Goal: Task Accomplishment & Management: Manage account settings

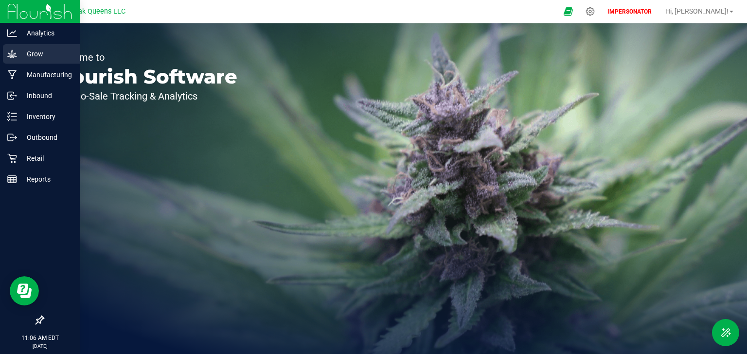
click at [36, 56] on p "Grow" at bounding box center [46, 54] width 58 height 12
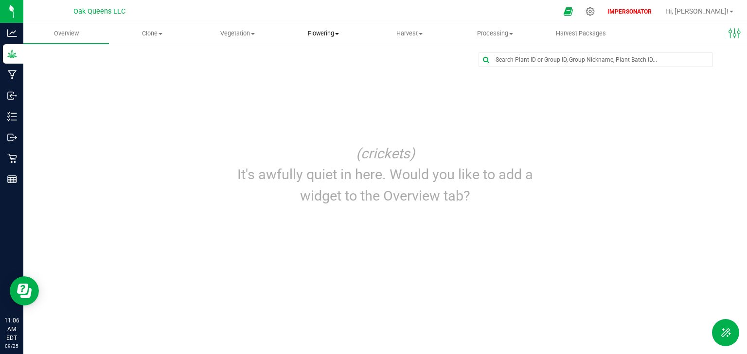
click at [326, 31] on span "Flowering" at bounding box center [323, 33] width 85 height 9
click at [310, 68] on span "Flowering groups" at bounding box center [321, 70] width 81 height 8
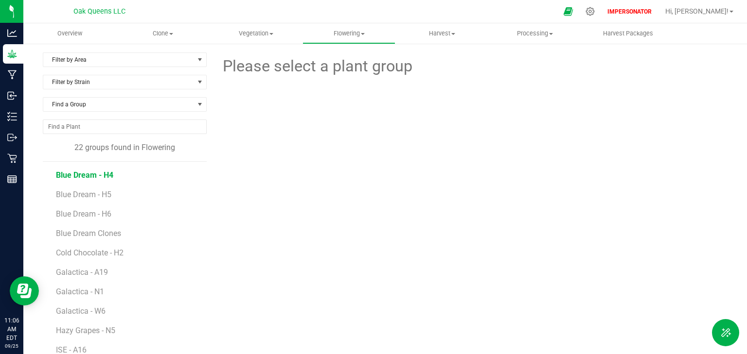
click at [80, 176] on span "Blue Dream - H4" at bounding box center [84, 175] width 57 height 9
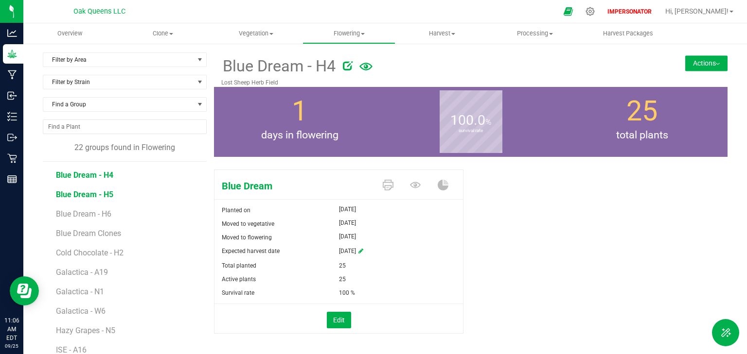
click at [82, 194] on span "Blue Dream - H5" at bounding box center [84, 194] width 57 height 9
click at [82, 213] on span "Blue Dream - H6" at bounding box center [84, 214] width 57 height 9
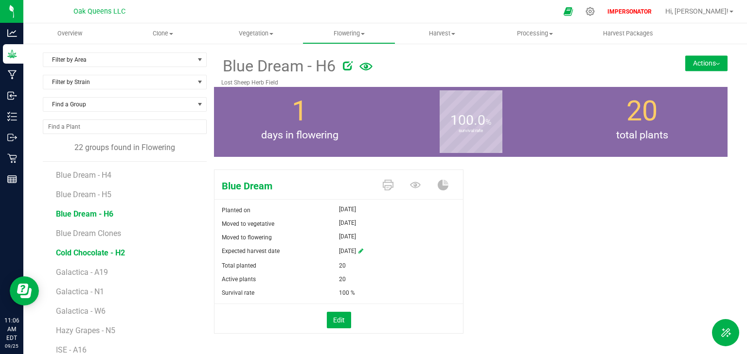
click at [76, 255] on span "Cold Chocolate - H2" at bounding box center [90, 252] width 69 height 9
click at [73, 213] on span "Blue Dream - H6" at bounding box center [84, 214] width 57 height 9
click at [226, 61] on span "Blue Dream - H6" at bounding box center [278, 66] width 114 height 24
drag, startPoint x: 223, startPoint y: 64, endPoint x: 335, endPoint y: 69, distance: 111.5
click at [335, 69] on div "Blue Dream - H6" at bounding box center [427, 66] width 413 height 26
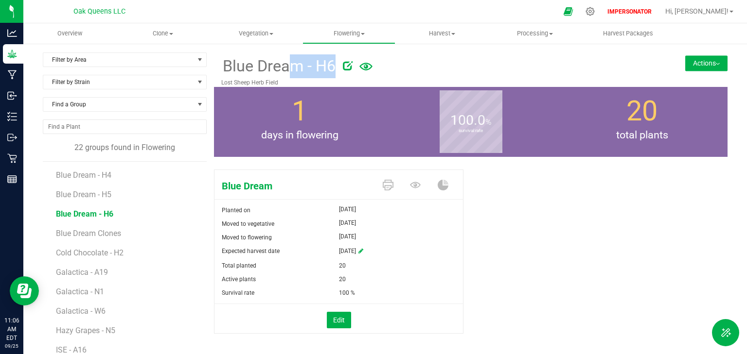
copy div "Blue Dream - H6"
click at [698, 66] on button "Actions" at bounding box center [706, 63] width 42 height 16
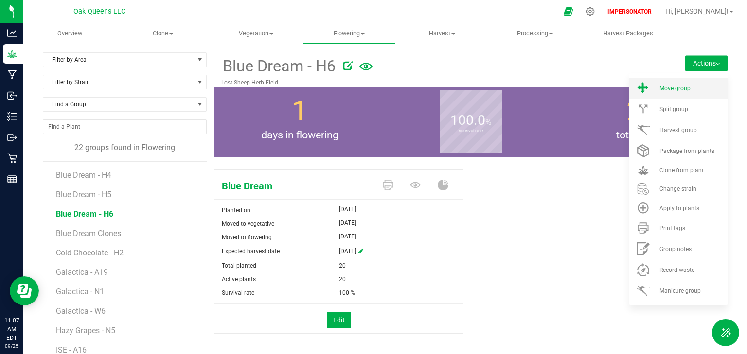
click at [677, 91] on li "Move group" at bounding box center [678, 88] width 98 height 21
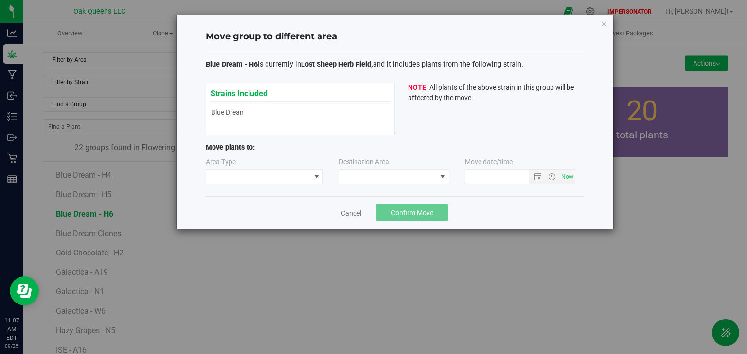
type input "[DATE] 11:07 AM"
click at [269, 176] on span at bounding box center [258, 177] width 105 height 14
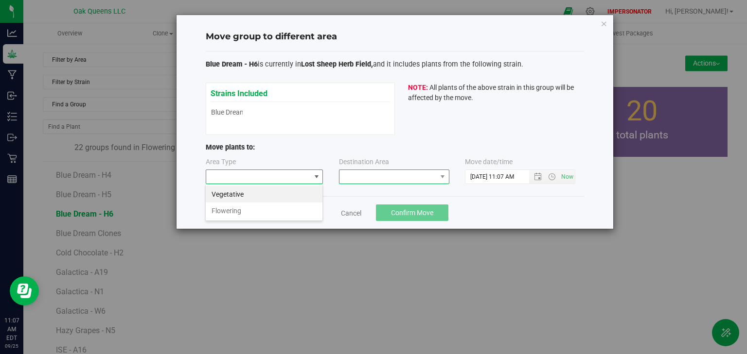
click at [366, 178] on span at bounding box center [387, 177] width 97 height 14
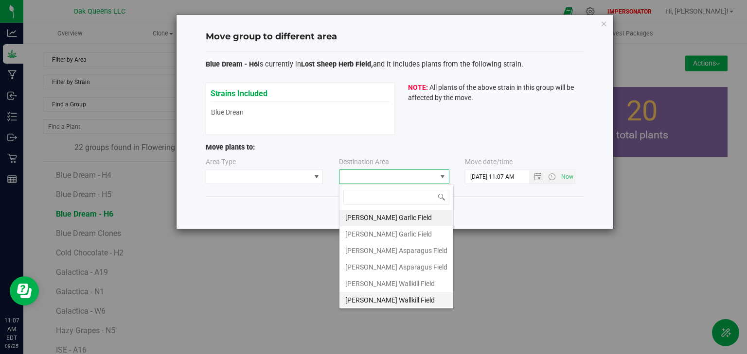
scroll to position [0, 0]
click at [421, 128] on div "Strains Included Blue Dream Blue Dream NOTE: All plants of the above strain in …" at bounding box center [395, 109] width 378 height 53
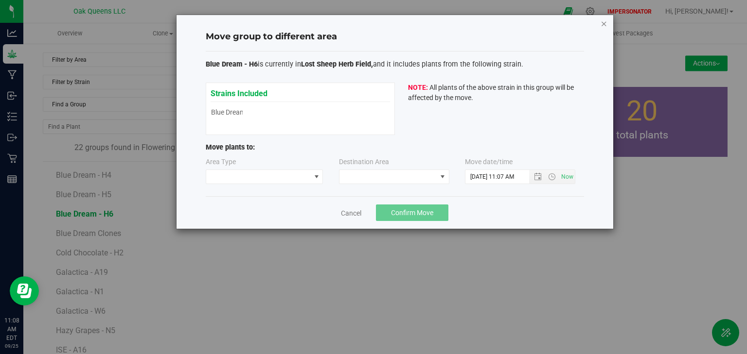
click at [602, 22] on icon "button" at bounding box center [603, 24] width 7 height 12
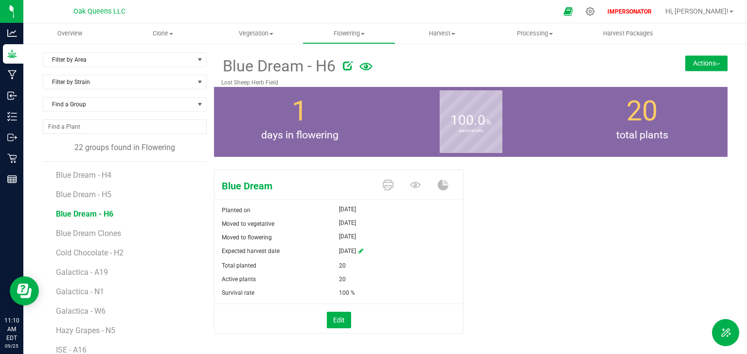
click at [697, 68] on button "Actions" at bounding box center [706, 63] width 42 height 16
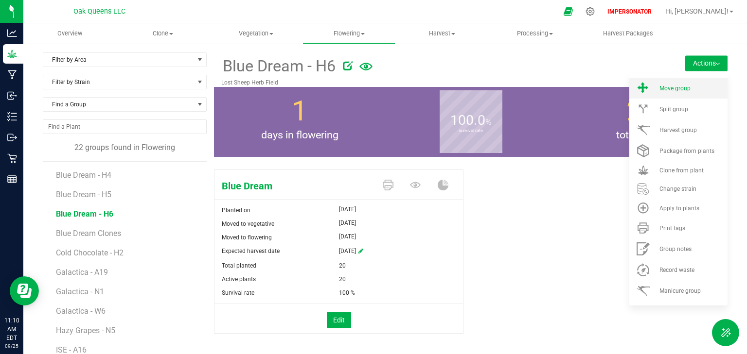
click at [674, 96] on li "Move group" at bounding box center [678, 88] width 98 height 21
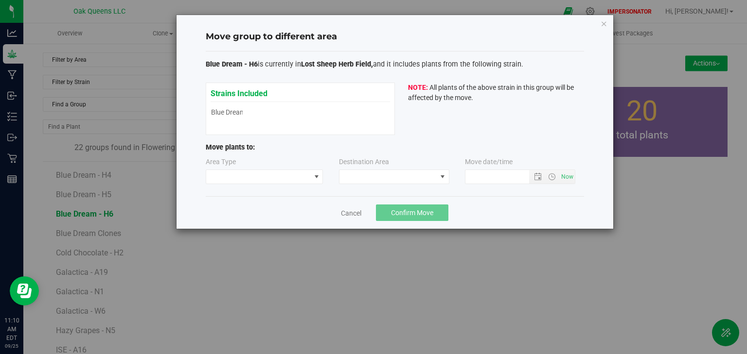
type input "[DATE] 11:10 AM"
click at [250, 180] on span at bounding box center [258, 177] width 105 height 14
click at [371, 175] on span at bounding box center [387, 177] width 97 height 14
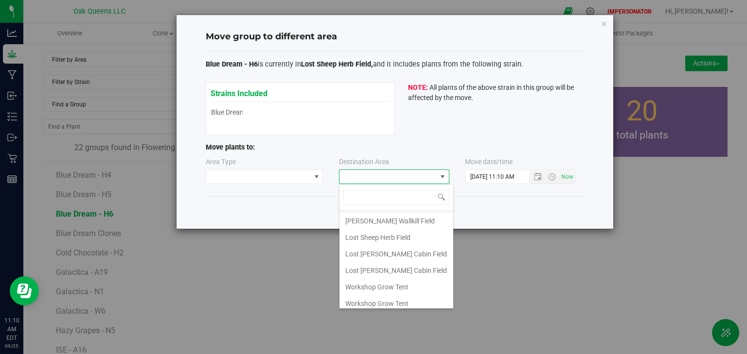
scroll to position [82, 0]
click at [290, 247] on div "Move group to different area Blue Dream - H6 is currently in [GEOGRAPHIC_DATA],…" at bounding box center [377, 177] width 754 height 354
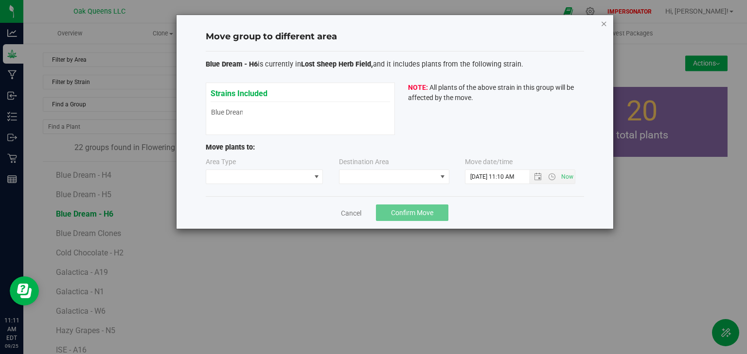
click at [606, 23] on icon "button" at bounding box center [603, 24] width 7 height 12
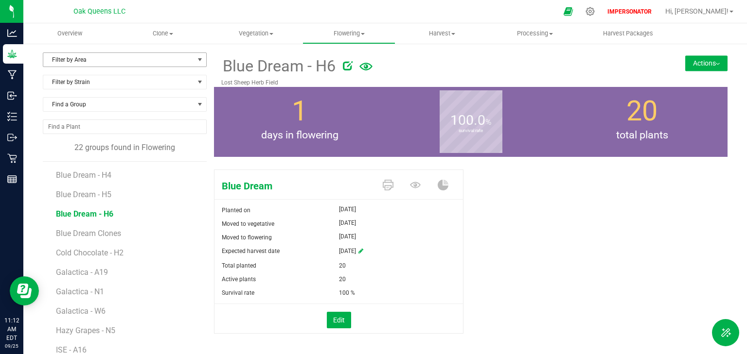
click at [93, 62] on span "Filter by Area" at bounding box center [118, 60] width 151 height 14
click at [484, 61] on div at bounding box center [492, 63] width 299 height 19
click at [103, 179] on span "Blue Dream - H4" at bounding box center [84, 175] width 57 height 9
click at [94, 191] on span "Blue Dream - H5" at bounding box center [84, 194] width 57 height 9
click at [87, 214] on span "Blue Dream - H6" at bounding box center [84, 214] width 57 height 9
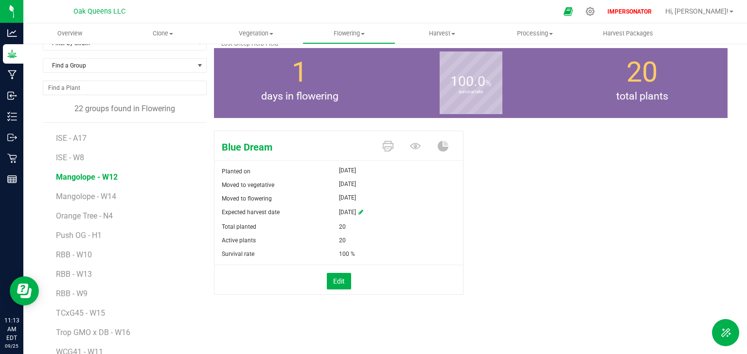
scroll to position [60, 0]
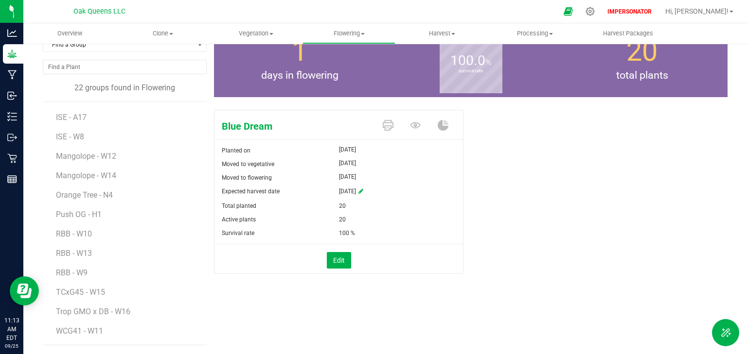
click at [68, 207] on li "Push OG - H1" at bounding box center [128, 210] width 144 height 19
click at [66, 215] on span "Push OG - H1" at bounding box center [79, 214] width 47 height 9
click at [63, 234] on span "RBB - W10" at bounding box center [74, 233] width 37 height 9
click at [62, 251] on span "RBB - W13" at bounding box center [74, 253] width 37 height 9
click at [59, 272] on span "RBB - W9" at bounding box center [72, 272] width 33 height 9
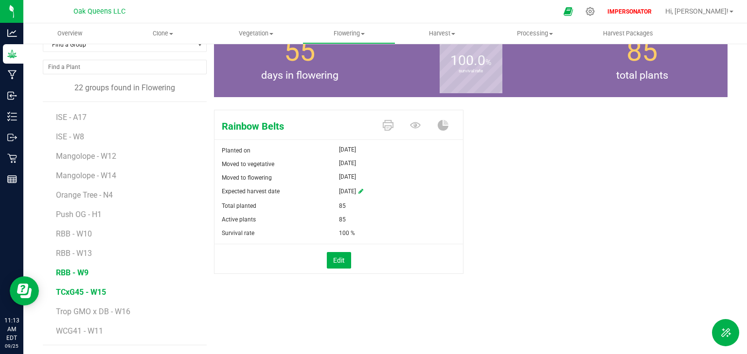
click at [66, 291] on span "TCxG45 - W15" at bounding box center [81, 292] width 50 height 9
click at [72, 311] on span "Trop GMO x DB - W16" at bounding box center [93, 311] width 75 height 9
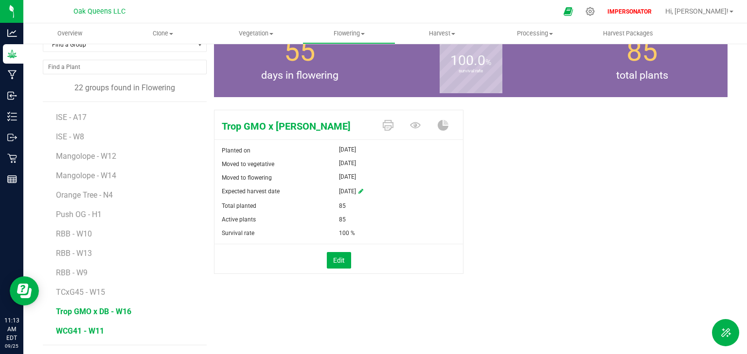
click at [70, 332] on span "WCG41 - W11" at bounding box center [80, 331] width 48 height 9
click at [70, 197] on span "Orange Tree - N4" at bounding box center [86, 195] width 60 height 9
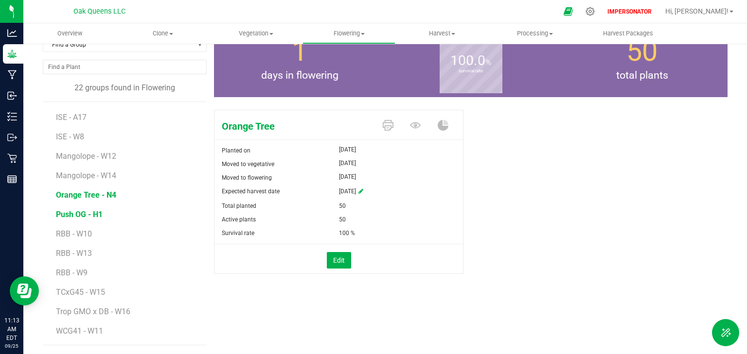
click at [67, 218] on span "Push OG - H1" at bounding box center [79, 214] width 47 height 9
click at [66, 231] on span "RBB - W10" at bounding box center [74, 233] width 37 height 9
click at [66, 213] on span "Push OG - H1" at bounding box center [79, 214] width 47 height 9
click at [64, 236] on span "RBB - W10" at bounding box center [74, 233] width 37 height 9
click at [62, 218] on span "Push OG - H1" at bounding box center [79, 214] width 47 height 9
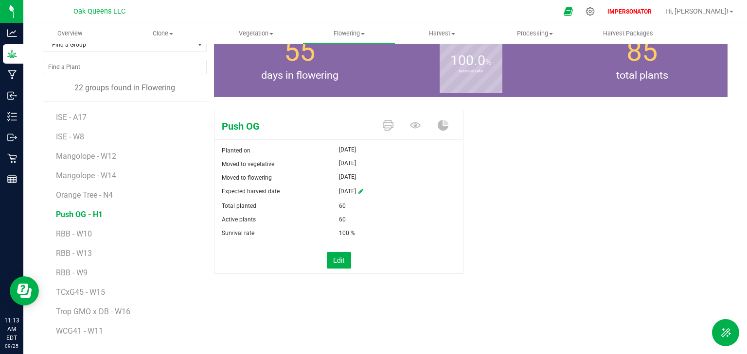
click at [62, 205] on li "Push OG - H1" at bounding box center [128, 210] width 144 height 19
click at [60, 198] on span "Orange Tree - N4" at bounding box center [86, 195] width 60 height 9
click at [64, 172] on span "Mangolope - W14" at bounding box center [87, 175] width 62 height 9
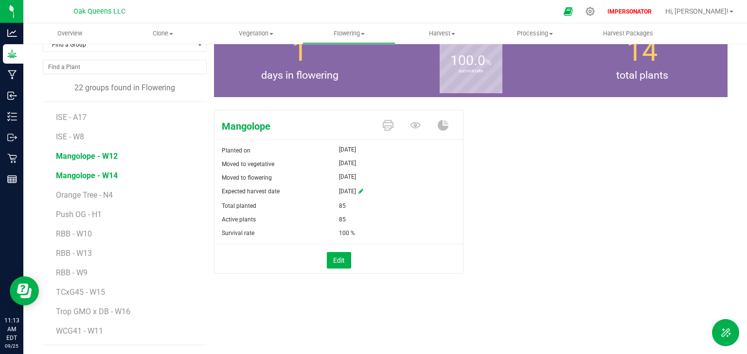
click at [65, 158] on span "Mangolope - W12" at bounding box center [87, 156] width 62 height 9
click at [64, 137] on span "ISE - W8" at bounding box center [71, 136] width 30 height 9
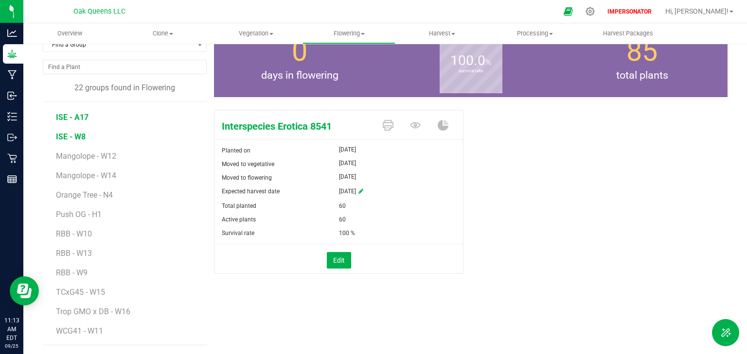
click at [69, 118] on span "ISE - A17" at bounding box center [72, 117] width 33 height 9
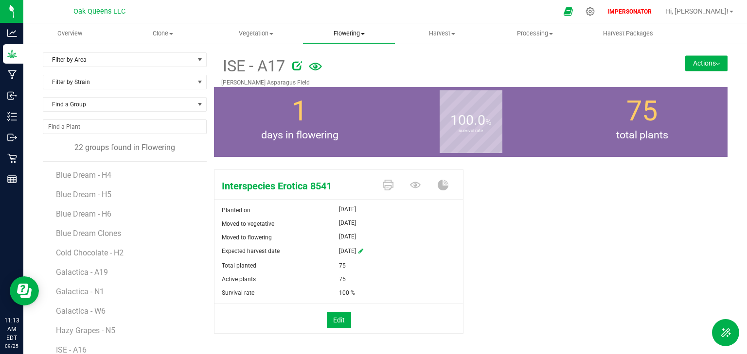
click at [349, 31] on span "Flowering" at bounding box center [349, 33] width 92 height 9
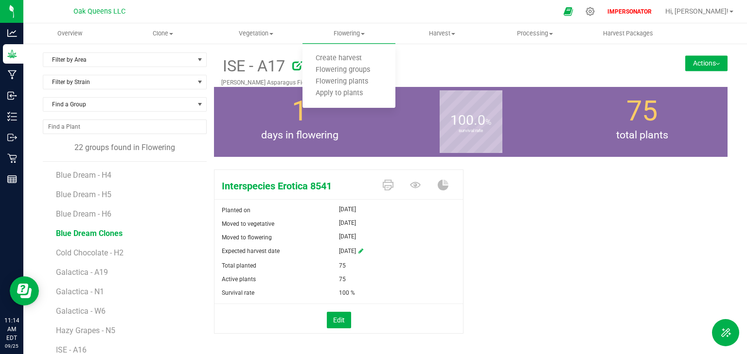
click at [73, 235] on span "Blue Dream Clones" at bounding box center [89, 233] width 67 height 9
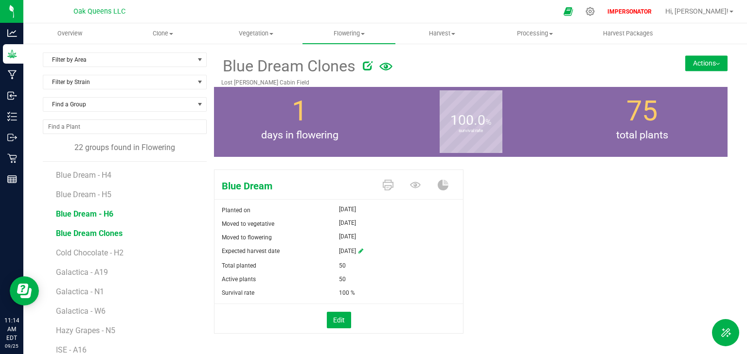
click at [74, 215] on span "Blue Dream - H6" at bounding box center [84, 214] width 57 height 9
click at [71, 253] on span "Cold Chocolate - H2" at bounding box center [90, 252] width 69 height 9
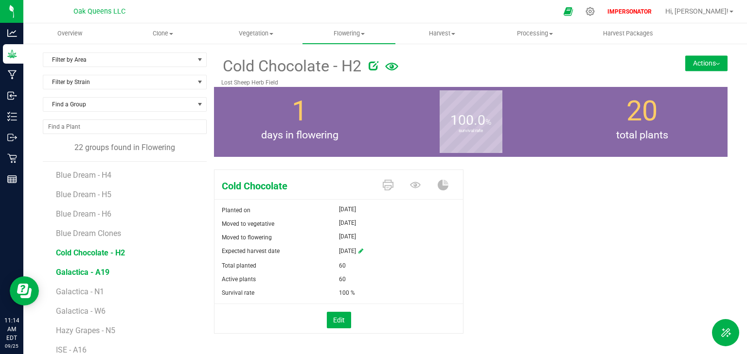
click at [66, 271] on span "Galactica - A19" at bounding box center [82, 272] width 53 height 9
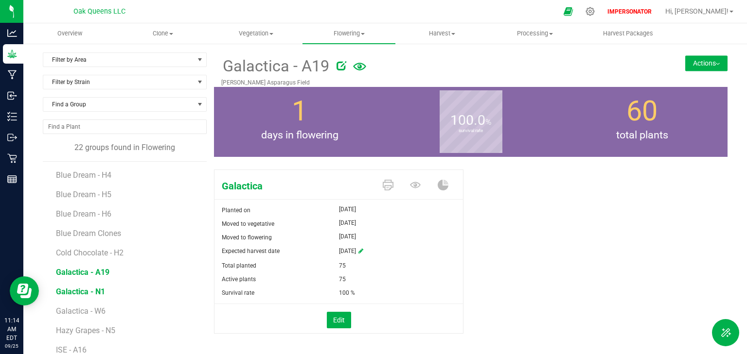
click at [61, 289] on span "Galactica - N1" at bounding box center [80, 291] width 49 height 9
click at [57, 310] on span "Galactica - W6" at bounding box center [81, 311] width 51 height 9
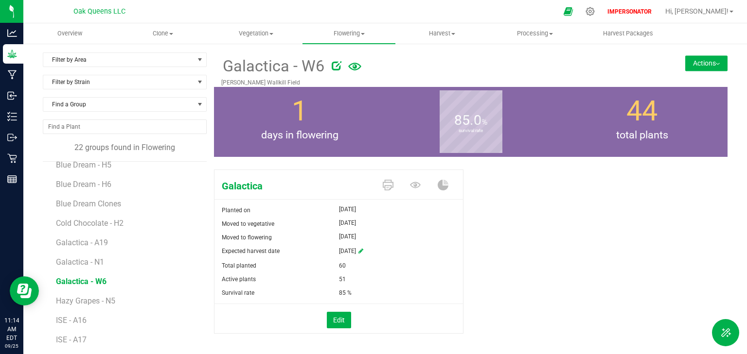
scroll to position [39, 0]
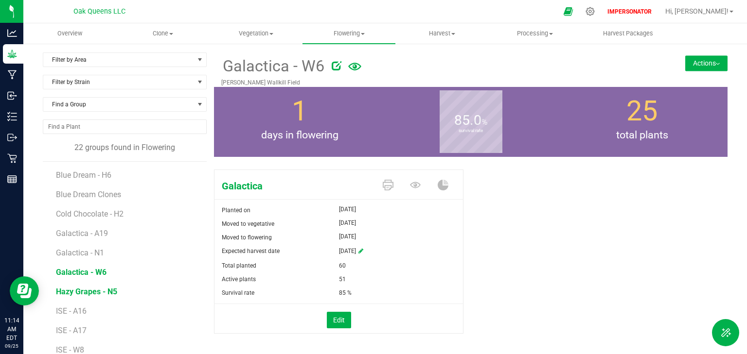
click at [76, 291] on span "Hazy Grapes - N5" at bounding box center [86, 291] width 61 height 9
click at [76, 309] on span "ISE - A16" at bounding box center [72, 311] width 33 height 9
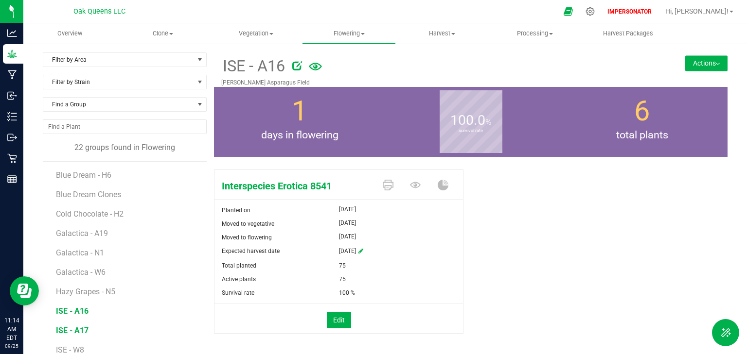
click at [70, 331] on span "ISE - A17" at bounding box center [72, 330] width 33 height 9
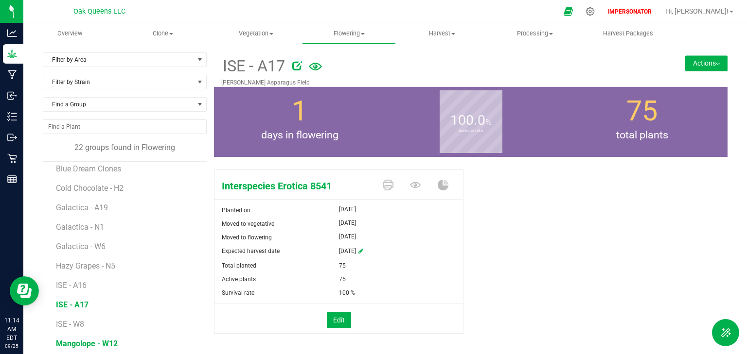
scroll to position [78, 0]
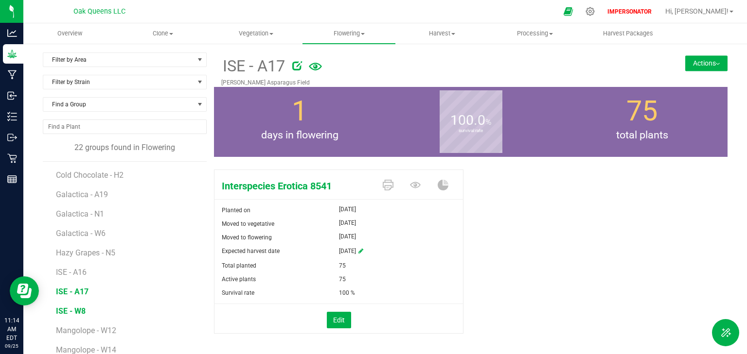
click at [70, 312] on span "ISE - W8" at bounding box center [71, 311] width 30 height 9
click at [68, 328] on span "Mangolope - W12" at bounding box center [87, 330] width 62 height 9
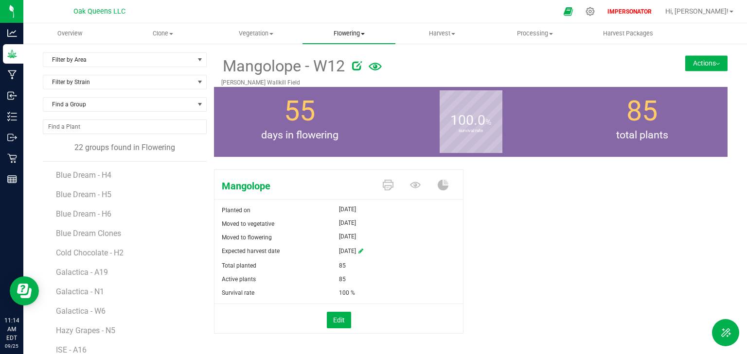
click at [348, 35] on span "Flowering" at bounding box center [348, 33] width 93 height 9
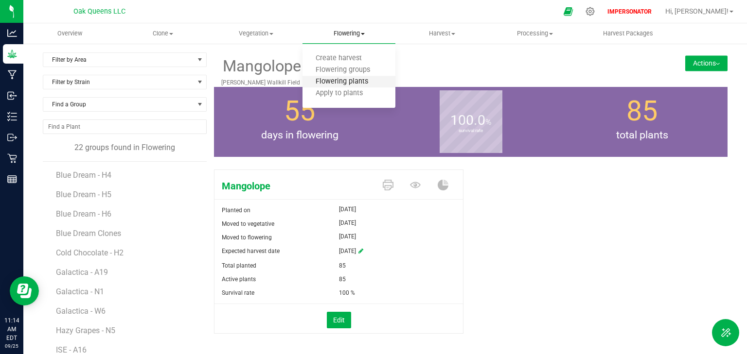
click at [366, 82] on span "Flowering plants" at bounding box center [341, 82] width 79 height 8
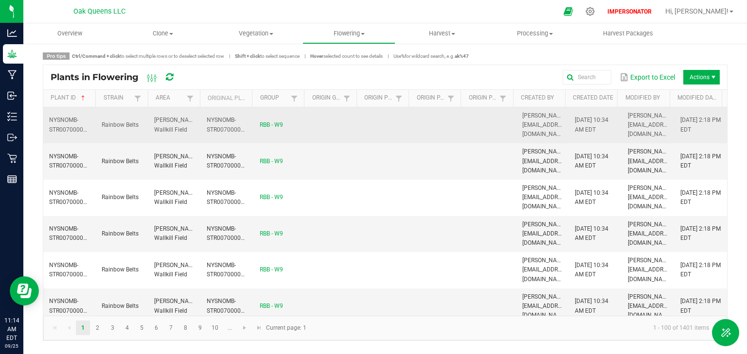
click at [359, 123] on td at bounding box center [385, 125] width 53 height 36
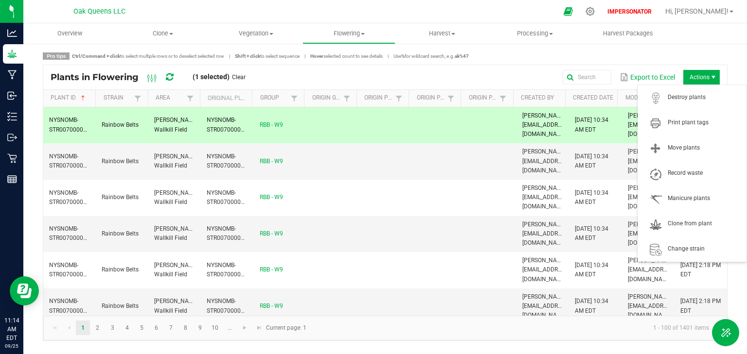
click at [690, 74] on span "Actions" at bounding box center [701, 77] width 36 height 15
click at [671, 144] on span "Move plants" at bounding box center [704, 148] width 73 height 8
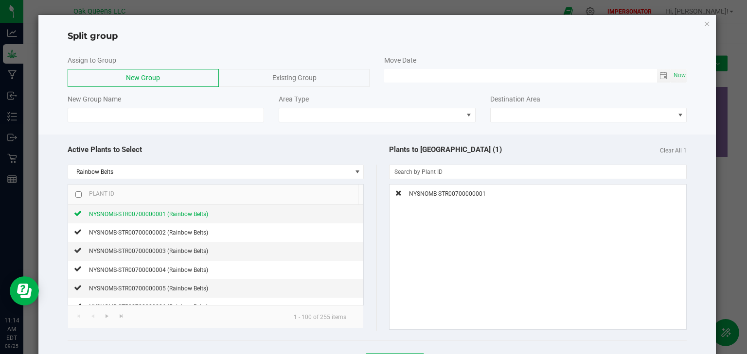
click at [76, 195] on input "checkbox" at bounding box center [78, 195] width 6 height 6
checkbox input "true"
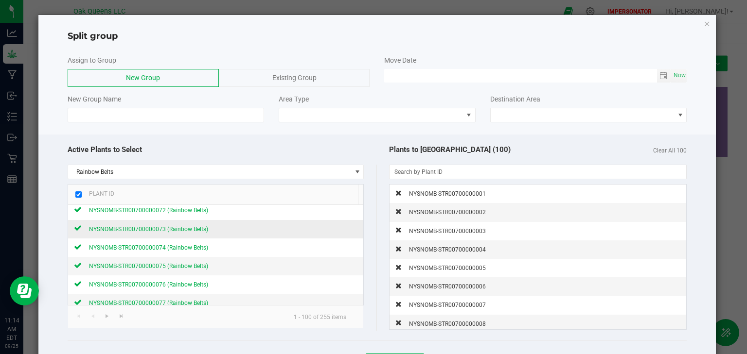
scroll to position [1746, 0]
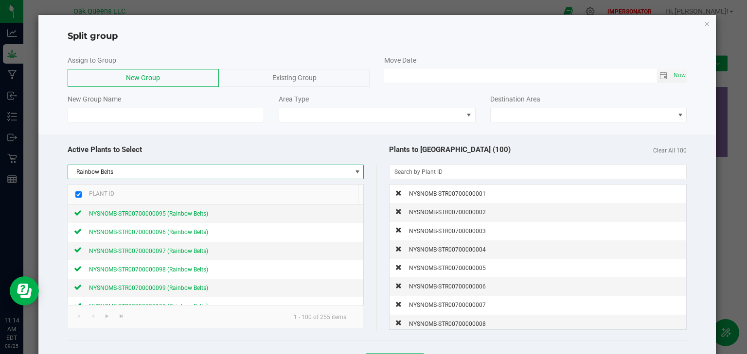
click at [124, 167] on span "Rainbow Belts" at bounding box center [209, 172] width 283 height 14
click at [105, 189] on li "Rainbow Belts" at bounding box center [214, 189] width 293 height 17
click at [705, 25] on div "Split group" at bounding box center [377, 33] width 678 height 20
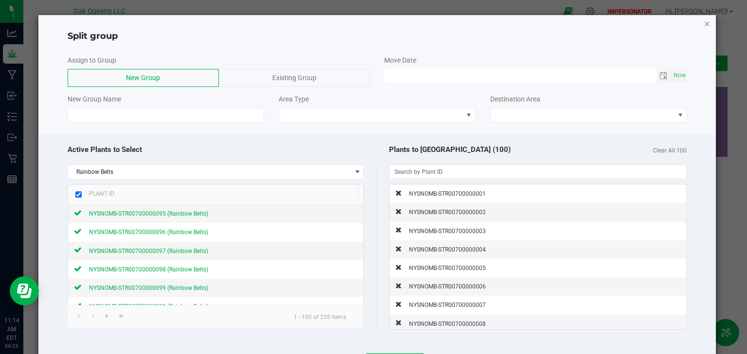
click at [704, 21] on icon "button" at bounding box center [707, 24] width 7 height 12
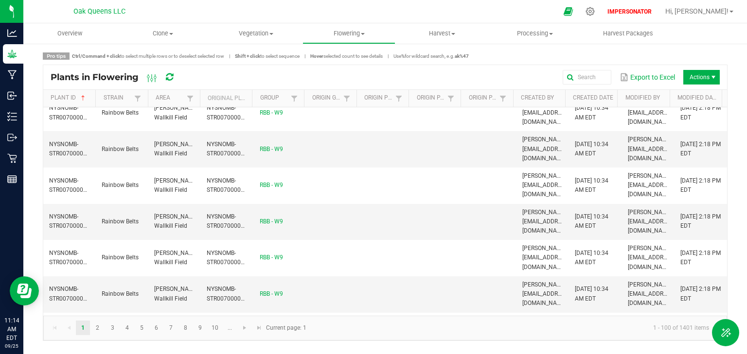
scroll to position [2474, 0]
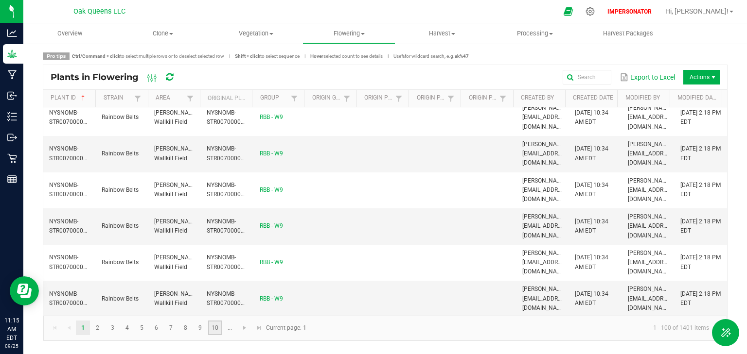
click at [214, 327] on link "10" at bounding box center [215, 328] width 14 height 15
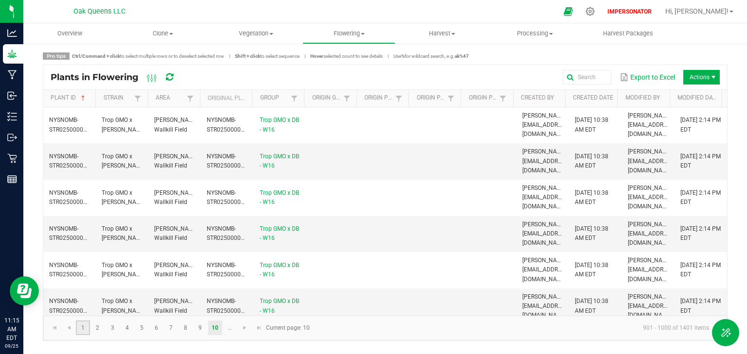
click at [85, 330] on link "1" at bounding box center [83, 328] width 14 height 15
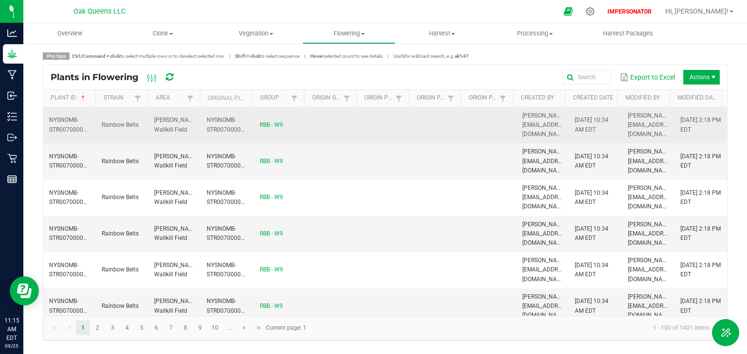
click at [153, 123] on td "[PERSON_NAME] Wallkill Field" at bounding box center [174, 125] width 53 height 36
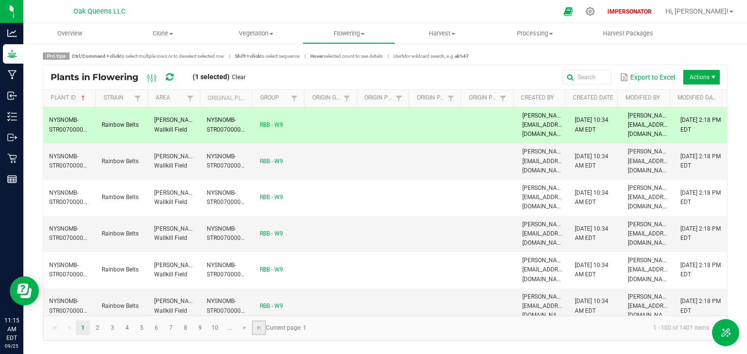
click at [254, 329] on link at bounding box center [259, 328] width 14 height 15
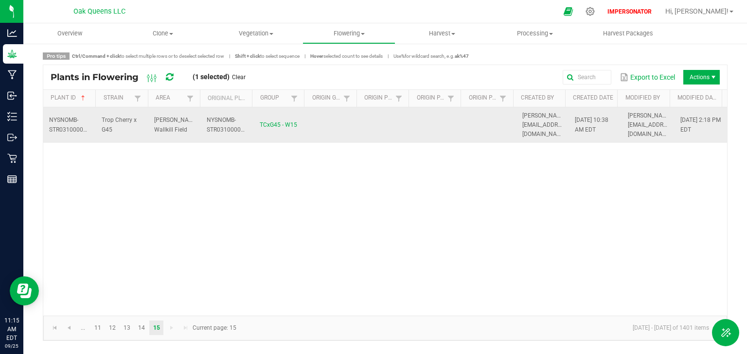
click at [227, 120] on td "NYSNOMB-STR03100000085" at bounding box center [227, 125] width 53 height 36
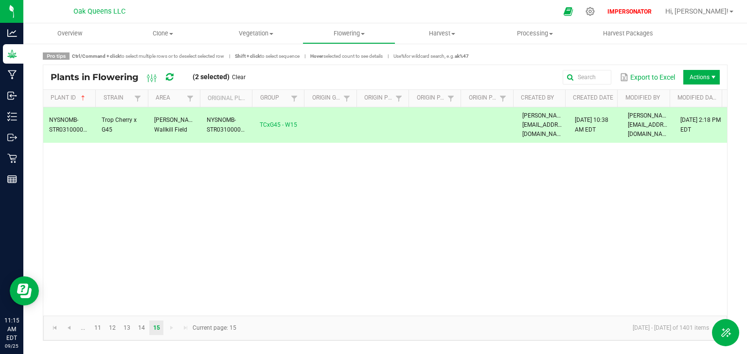
click at [227, 120] on td "NYSNOMB-STR03100000085" at bounding box center [227, 125] width 53 height 36
click at [216, 182] on div "NYSNOMB-STR03100000085 Trop Cherry x G45 [PERSON_NAME] Wallkill Field NYSNOMB-S…" at bounding box center [385, 211] width 684 height 209
click at [207, 122] on span "NYSNOMB-STR03100000085" at bounding box center [231, 125] width 48 height 16
click at [202, 124] on td "NYSNOMB-STR03100000085" at bounding box center [227, 125] width 53 height 36
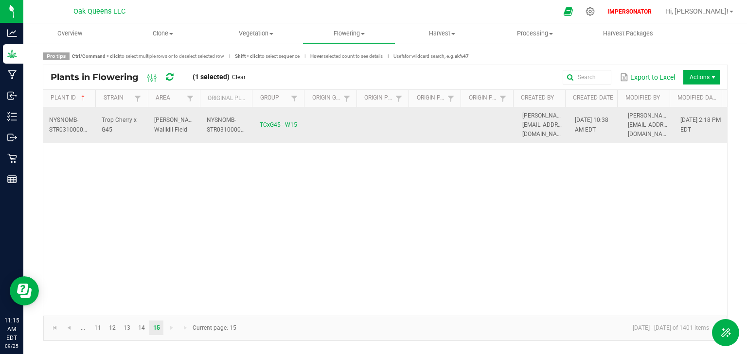
click at [202, 124] on td "NYSNOMB-STR03100000085" at bounding box center [227, 125] width 53 height 36
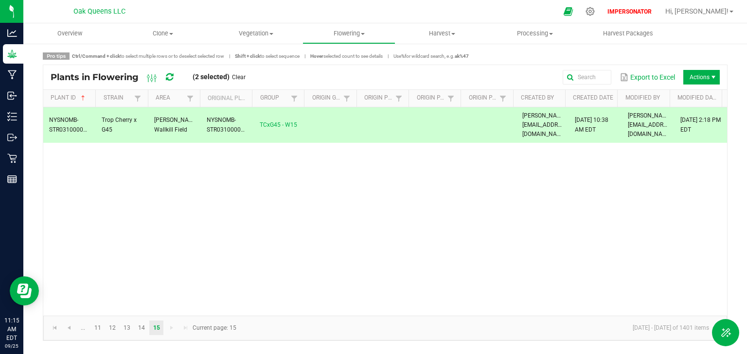
click at [202, 124] on td "NYSNOMB-STR03100000085" at bounding box center [227, 125] width 53 height 36
click at [208, 175] on div "NYSNOMB-STR03100000085 Trop Cherry x G45 [PERSON_NAME] Wallkill Field NYSNOMB-S…" at bounding box center [385, 211] width 684 height 209
click at [142, 331] on link "14" at bounding box center [142, 328] width 14 height 15
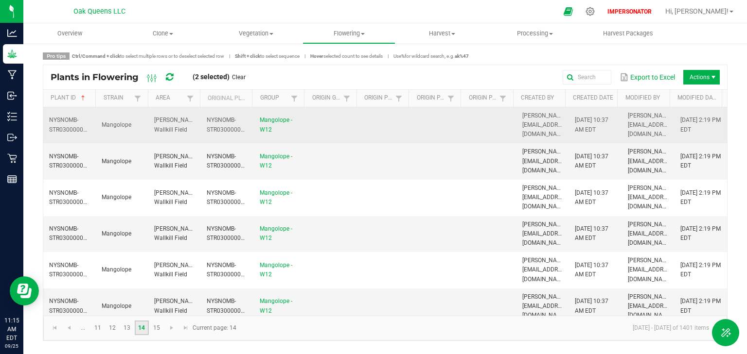
click at [155, 123] on span "[PERSON_NAME] Wallkill Field" at bounding box center [176, 125] width 44 height 16
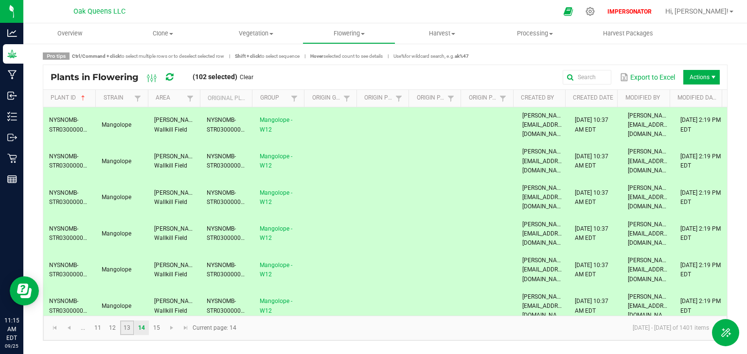
click at [129, 328] on link "13" at bounding box center [127, 328] width 14 height 15
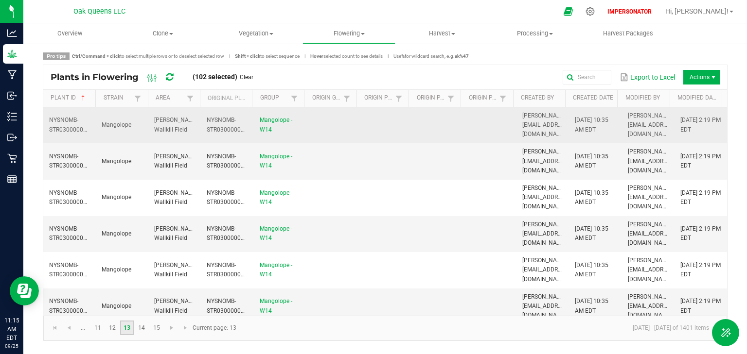
click at [136, 109] on td "Mangolope" at bounding box center [122, 125] width 53 height 36
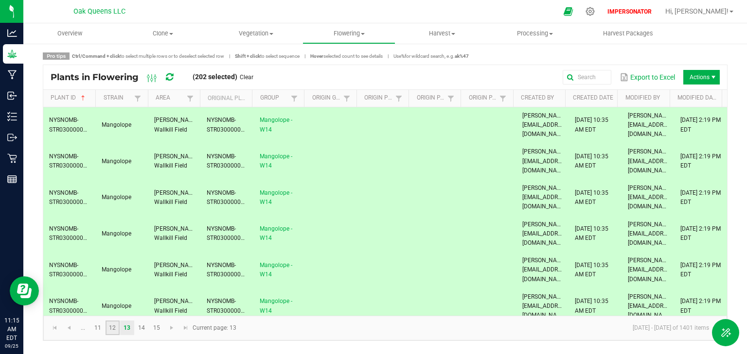
click at [116, 330] on link "12" at bounding box center [113, 328] width 14 height 15
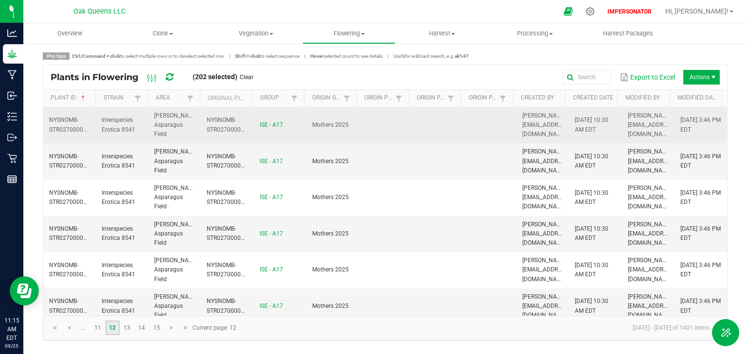
click at [121, 126] on span "Interspecies Erotica 8541" at bounding box center [119, 125] width 34 height 16
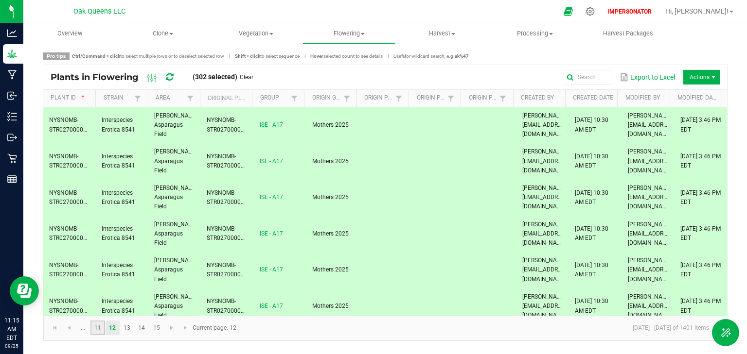
click at [98, 328] on link "11" at bounding box center [97, 328] width 14 height 15
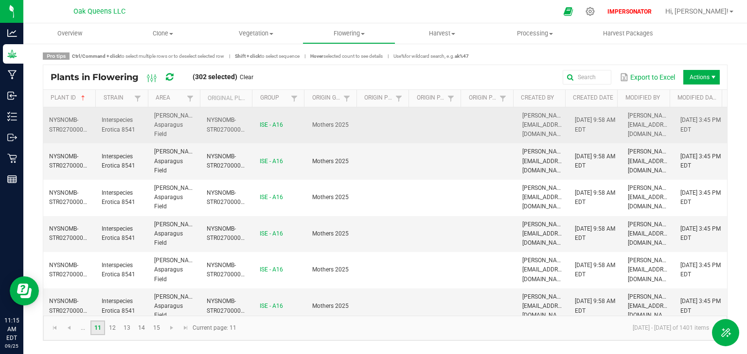
click at [123, 130] on span "Interspecies Erotica 8541" at bounding box center [119, 125] width 34 height 16
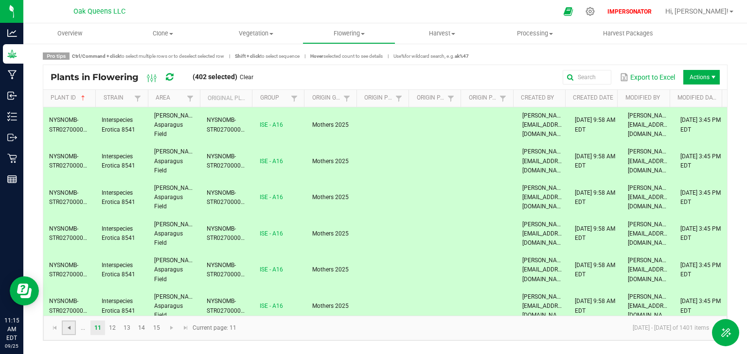
click at [71, 331] on span "Go to the previous page" at bounding box center [69, 328] width 8 height 8
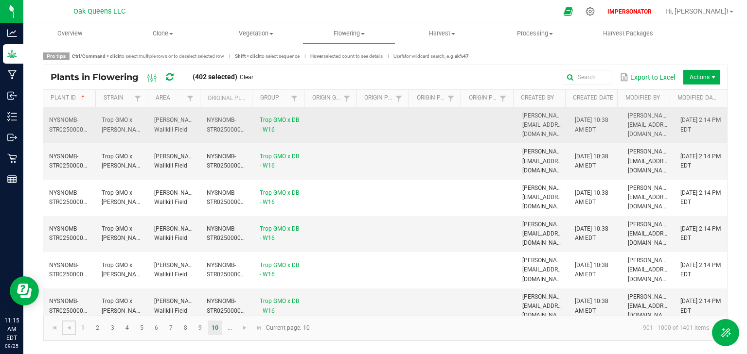
click at [198, 130] on td "[PERSON_NAME] Wallkill Field" at bounding box center [174, 125] width 53 height 36
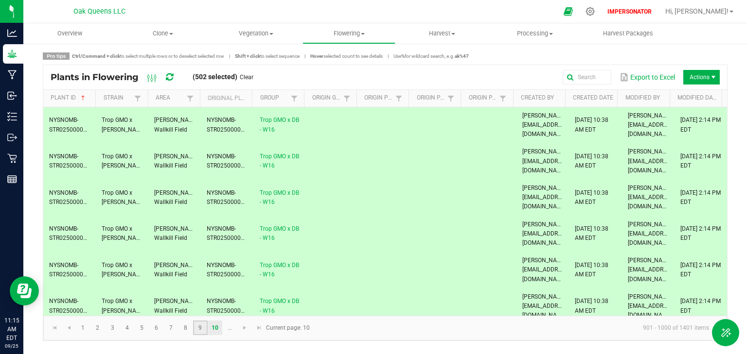
click at [200, 324] on link "9" at bounding box center [200, 328] width 14 height 15
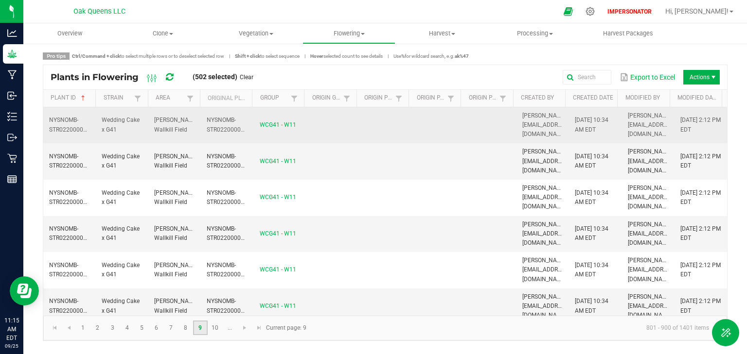
click at [191, 124] on td "[PERSON_NAME] Wallkill Field" at bounding box center [174, 125] width 53 height 36
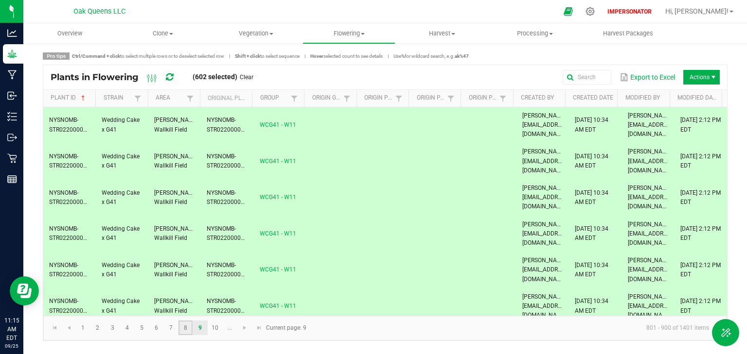
click at [186, 329] on link "8" at bounding box center [185, 328] width 14 height 15
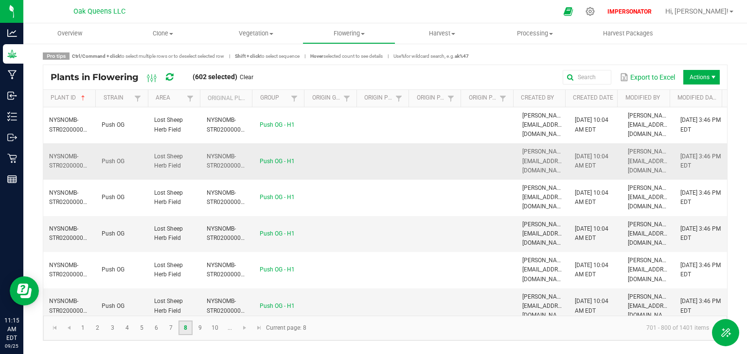
click at [171, 153] on span "Lost Sheep Herb Field" at bounding box center [168, 161] width 29 height 16
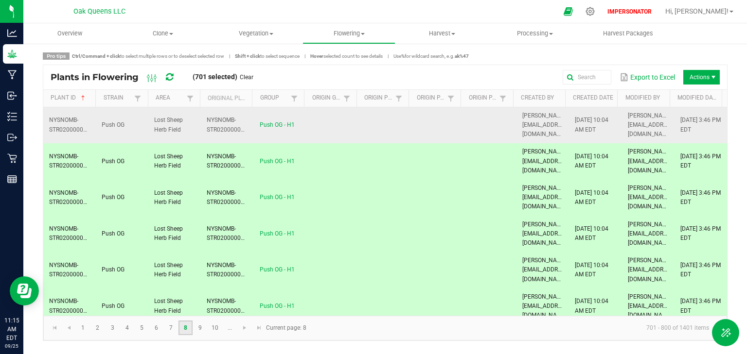
click at [172, 120] on td "Lost Sheep Herb Field" at bounding box center [174, 125] width 53 height 36
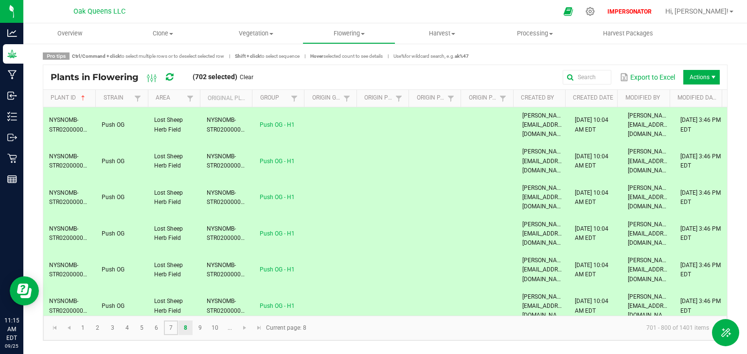
drag, startPoint x: 169, startPoint y: 327, endPoint x: 169, endPoint y: 319, distance: 7.3
click at [169, 327] on link "7" at bounding box center [171, 328] width 14 height 15
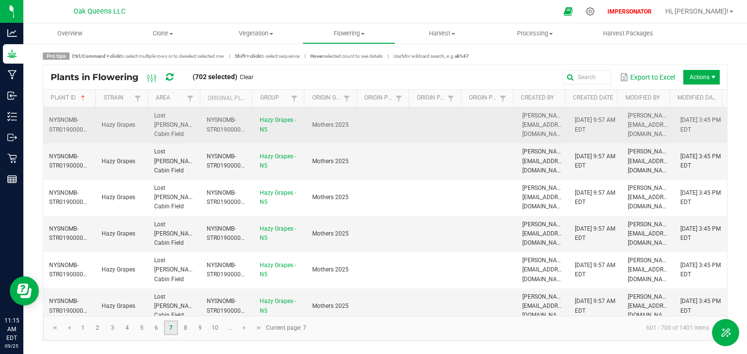
click at [158, 123] on span "Lost [PERSON_NAME] Cabin Field" at bounding box center [176, 124] width 44 height 25
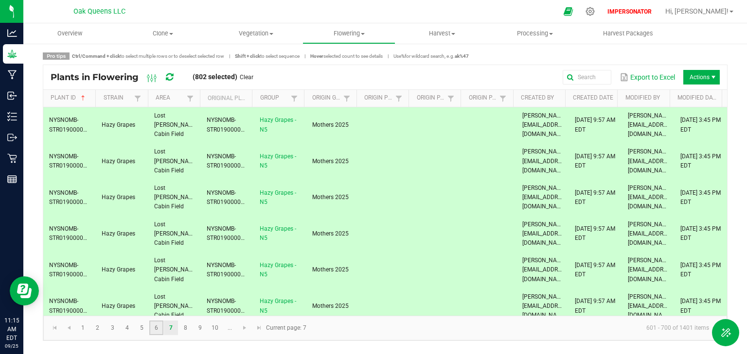
click at [154, 333] on link "6" at bounding box center [156, 328] width 14 height 15
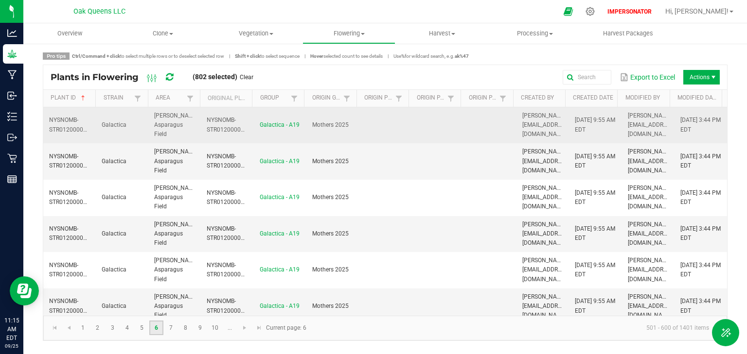
click at [160, 128] on td "[PERSON_NAME] Asparagus Field" at bounding box center [174, 125] width 53 height 36
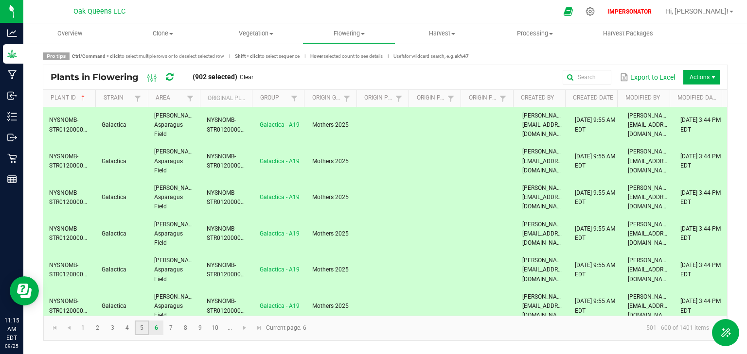
click at [142, 329] on link "5" at bounding box center [142, 328] width 14 height 15
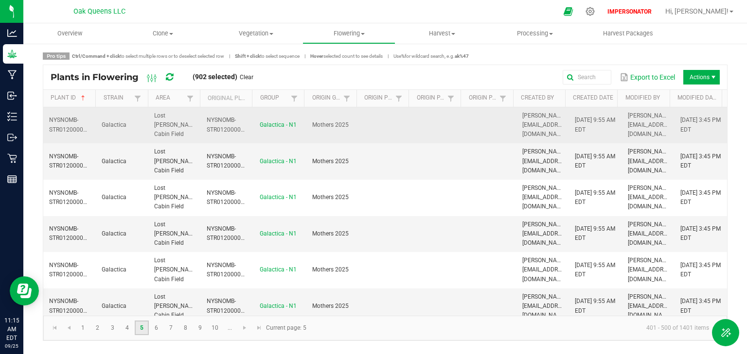
click at [142, 124] on td "Galactica" at bounding box center [122, 125] width 53 height 36
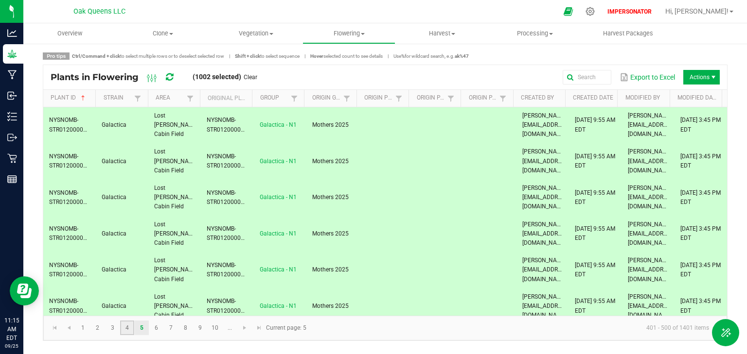
click at [127, 324] on link "4" at bounding box center [127, 328] width 14 height 15
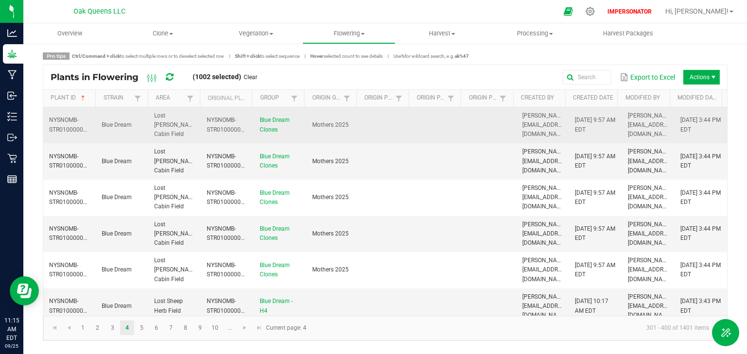
click at [133, 125] on td "Blue Dream" at bounding box center [122, 125] width 53 height 36
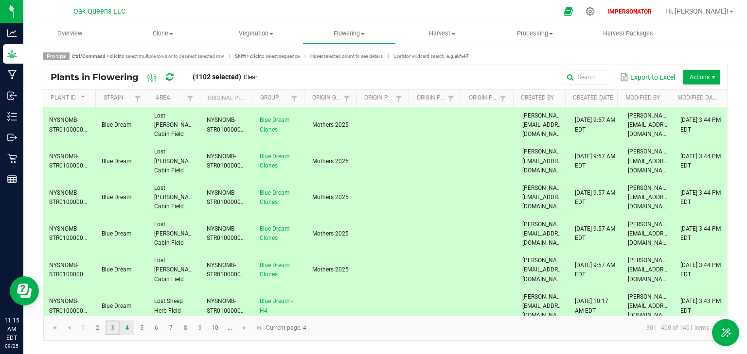
click at [113, 323] on link "3" at bounding box center [113, 328] width 14 height 15
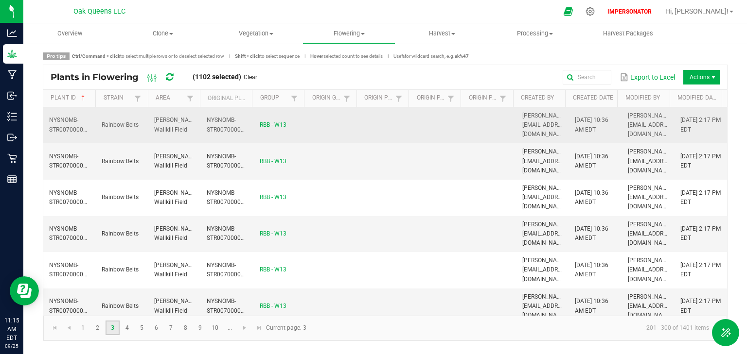
click at [123, 122] on span "Rainbow Belts" at bounding box center [120, 125] width 37 height 7
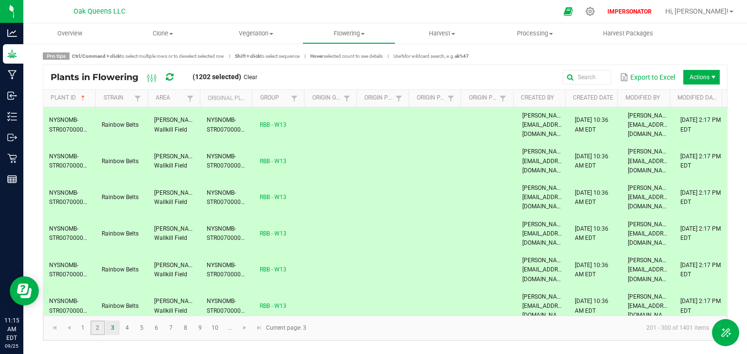
click at [95, 328] on link "2" at bounding box center [97, 328] width 14 height 15
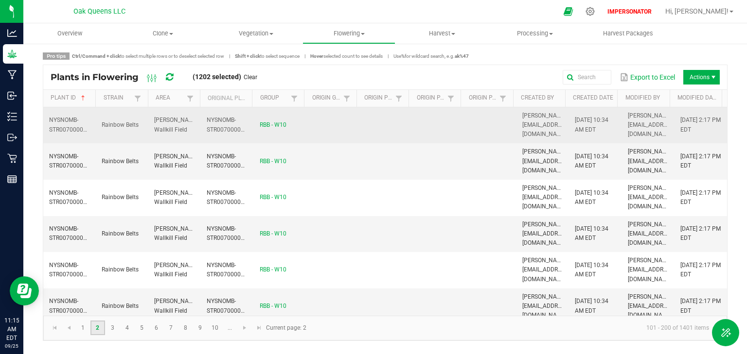
click at [117, 128] on td "Rainbow Belts" at bounding box center [122, 125] width 53 height 36
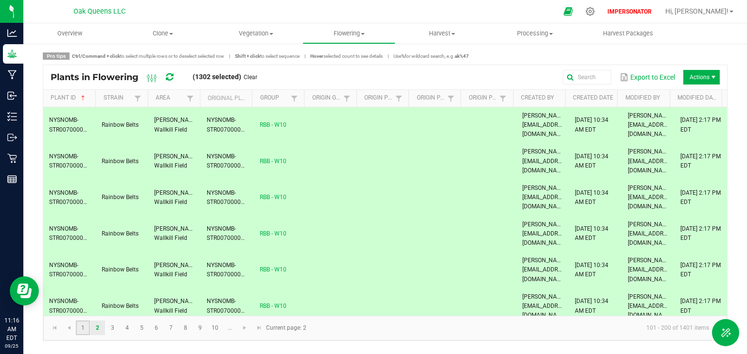
click at [88, 327] on link "1" at bounding box center [83, 328] width 14 height 15
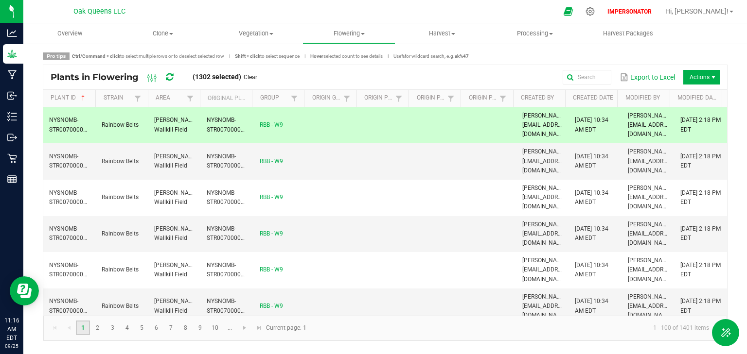
click at [108, 123] on span "Rainbow Belts" at bounding box center [120, 125] width 37 height 7
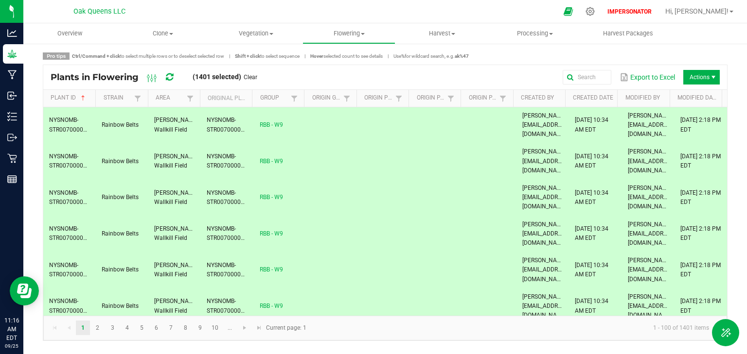
click at [692, 72] on span "Actions" at bounding box center [701, 77] width 36 height 15
click at [562, 53] on div "Pro tips Ctrl/Command + click to select multiple rows or to deselect selected r…" at bounding box center [385, 56] width 685 height 7
